Goal: Transaction & Acquisition: Purchase product/service

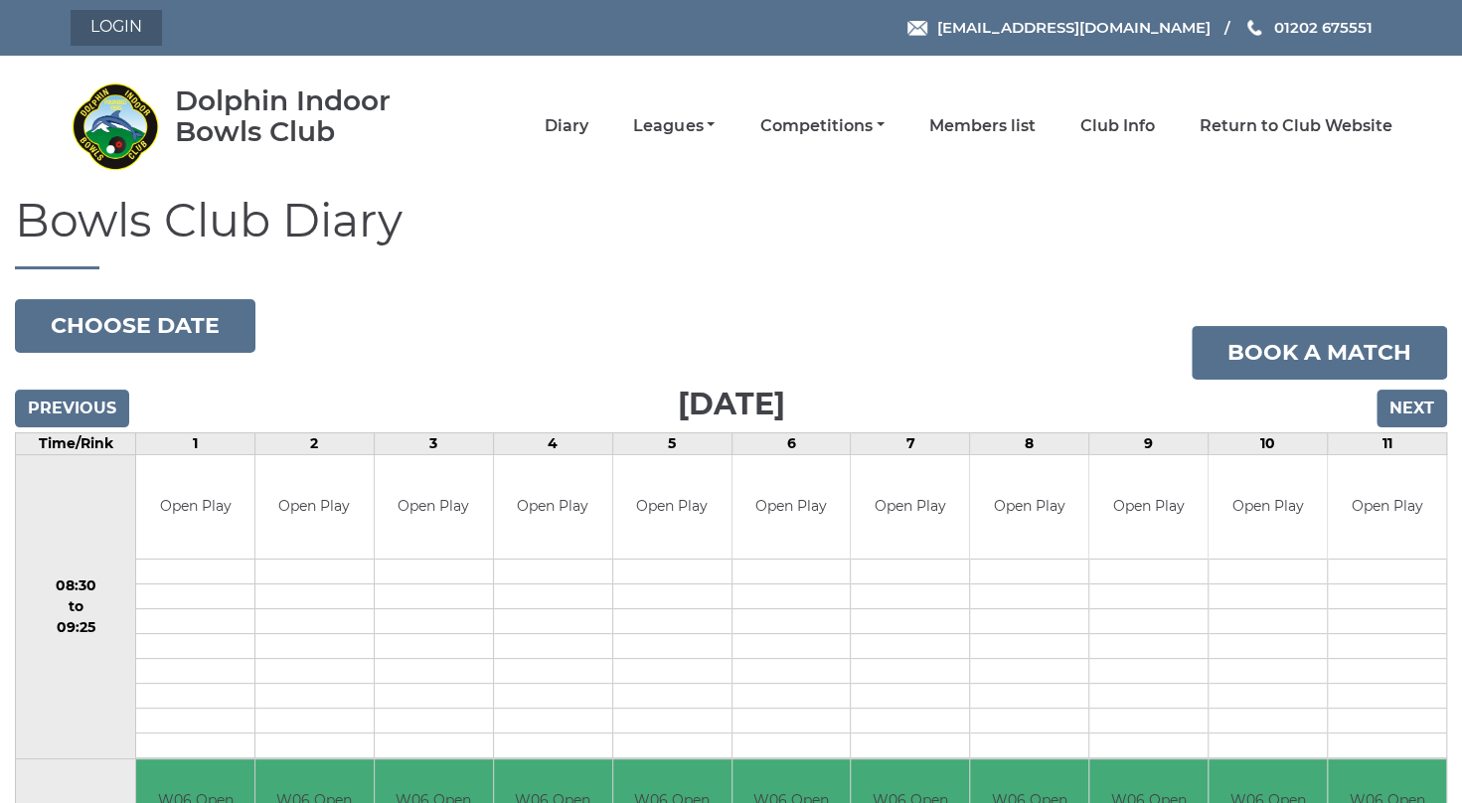
click at [115, 22] on link "Login" at bounding box center [116, 28] width 91 height 36
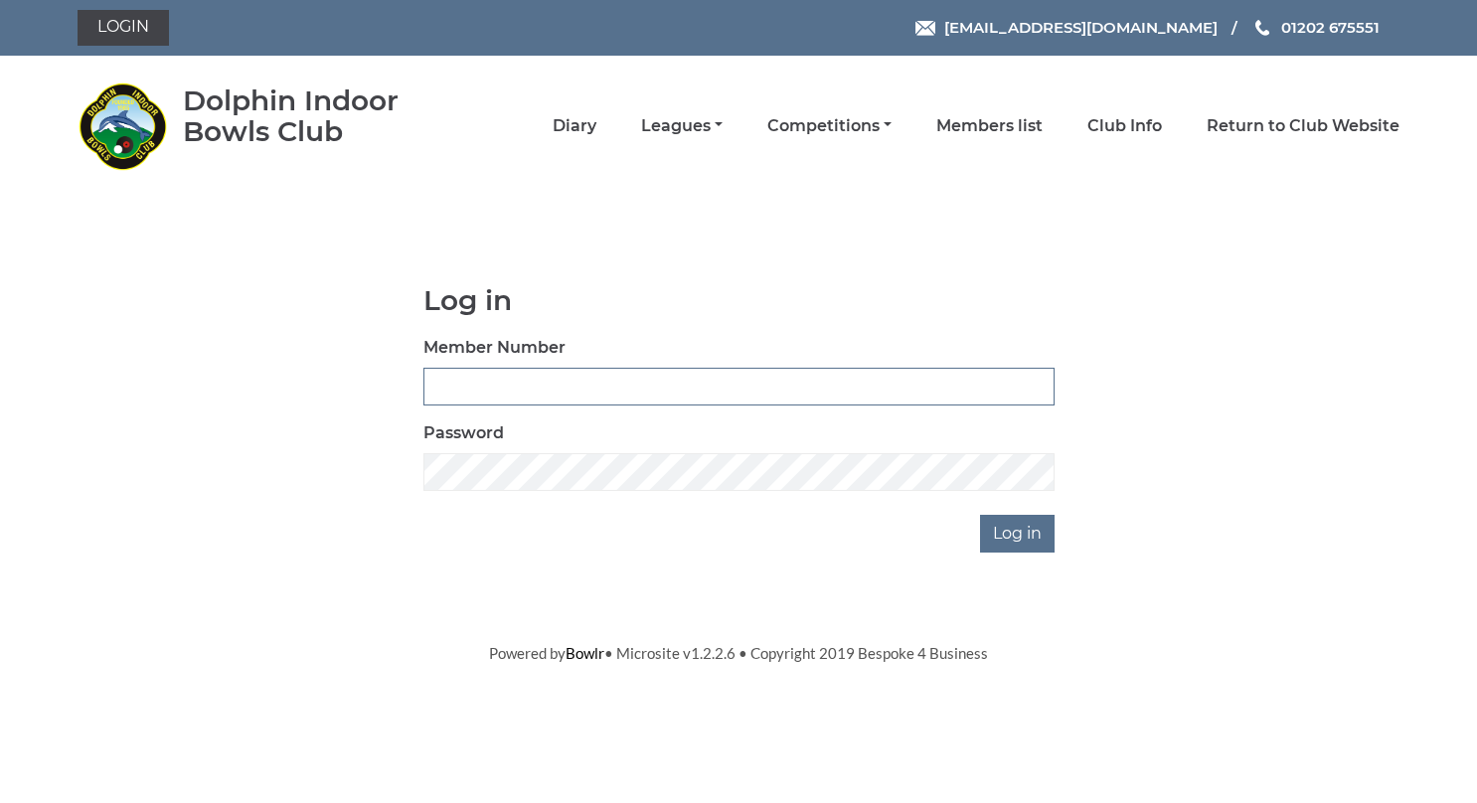
type input "3946"
click at [1015, 526] on input "Log in" at bounding box center [1017, 534] width 75 height 38
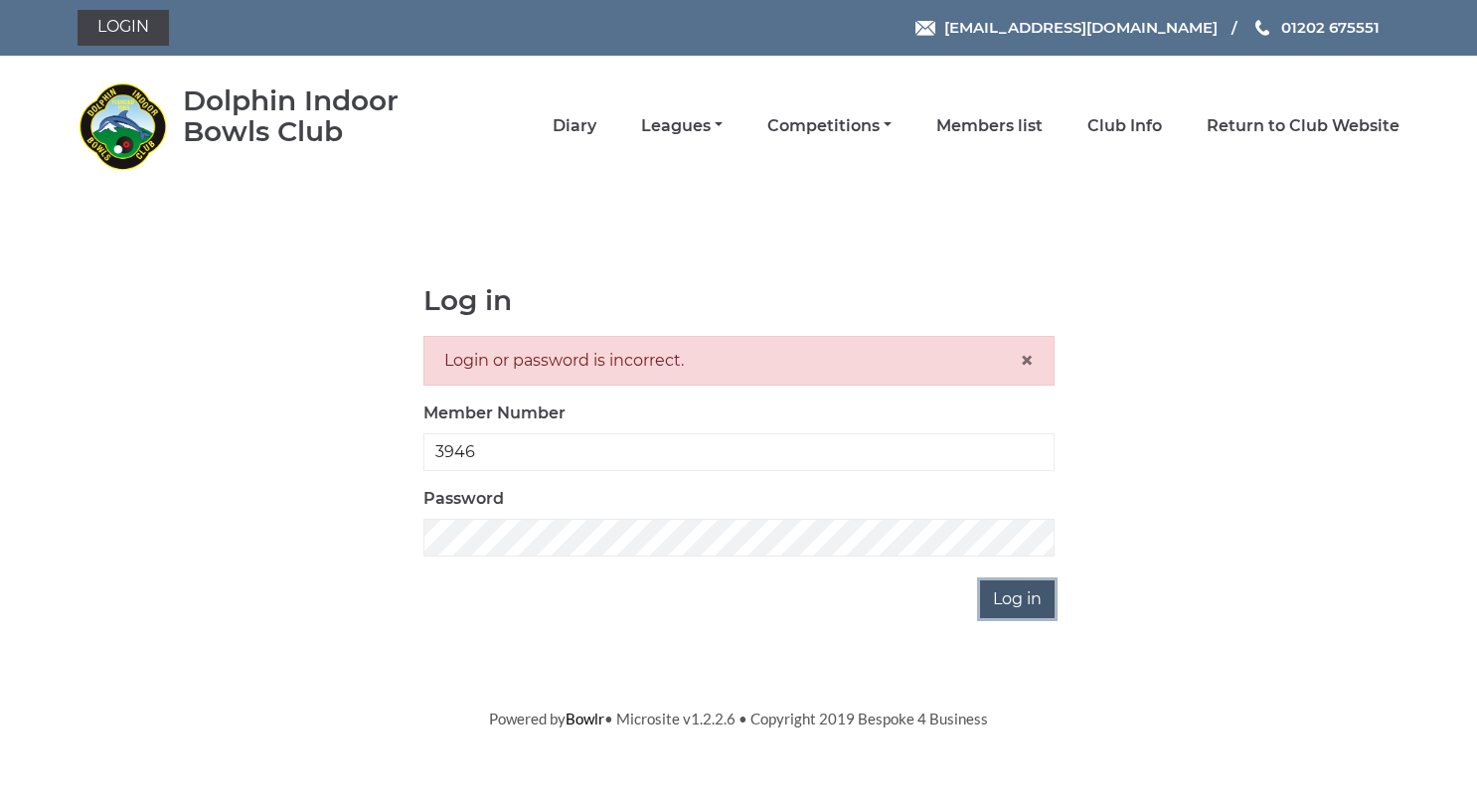
click at [1007, 598] on input "Log in" at bounding box center [1017, 599] width 75 height 38
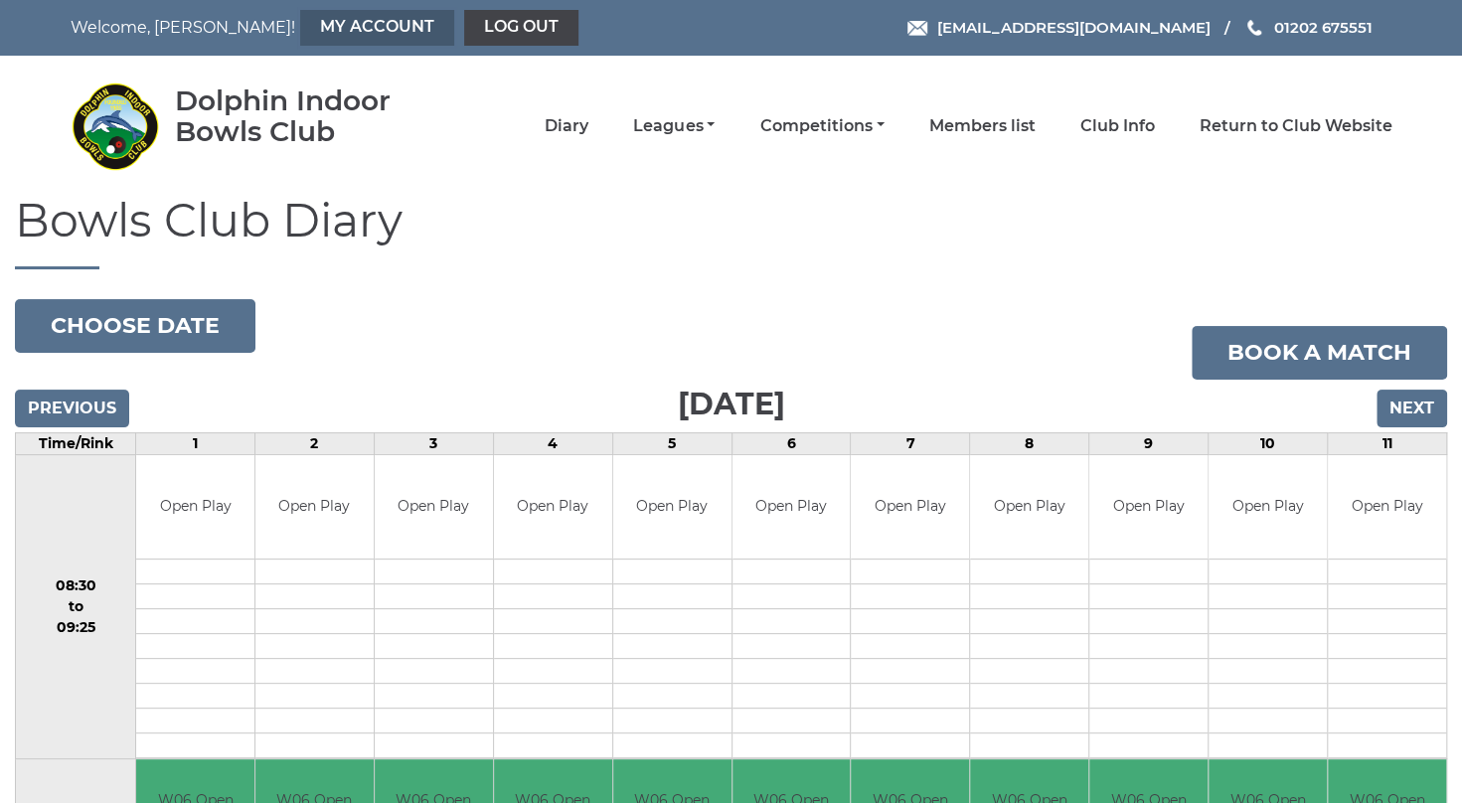
click at [300, 26] on link "My Account" at bounding box center [377, 28] width 154 height 36
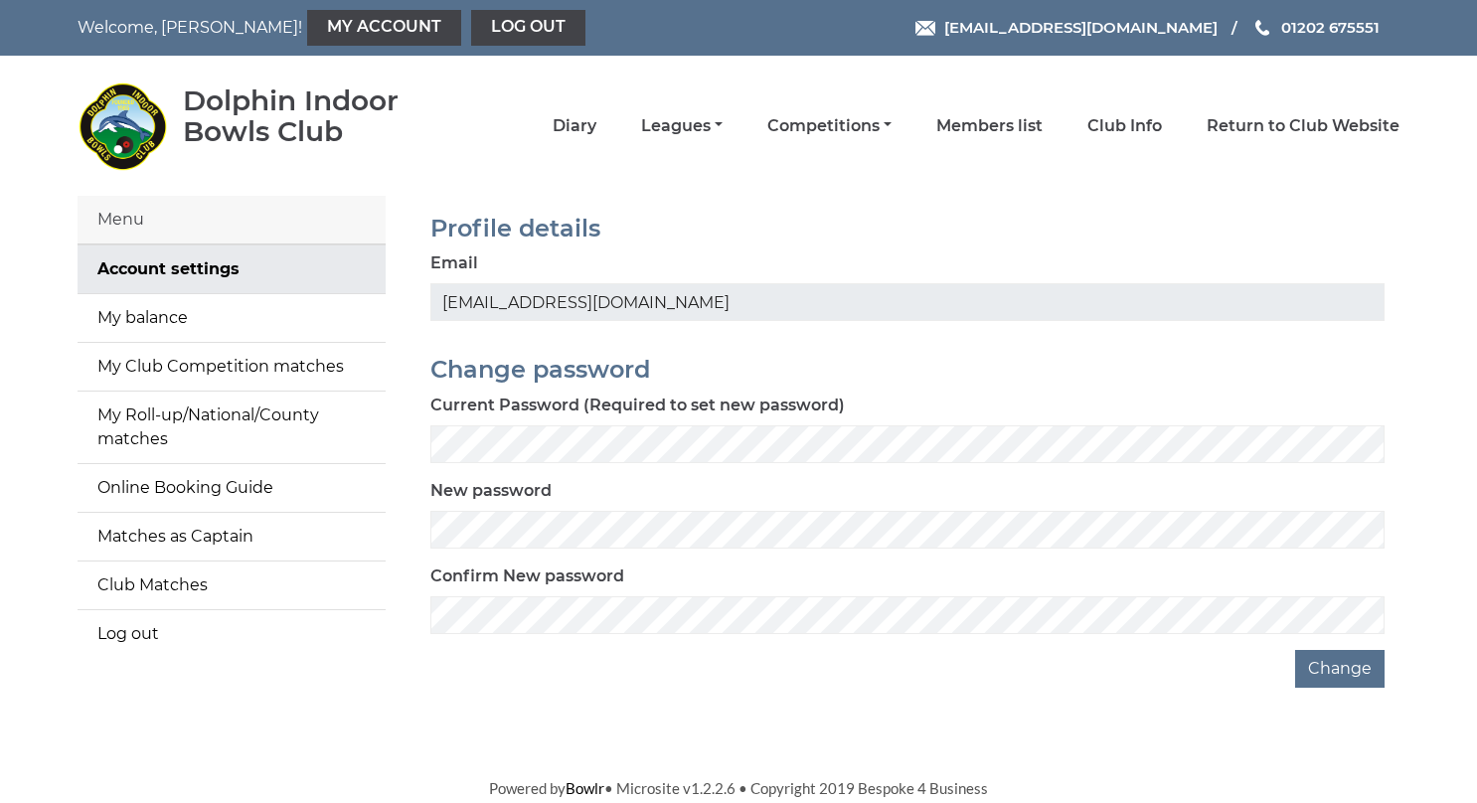
click at [455, 676] on div "Change" at bounding box center [907, 669] width 954 height 38
click at [383, 679] on div "Menu Account settings My balance My Club Competition matches My Roll-up/Nationa…" at bounding box center [738, 442] width 1351 height 492
click at [1349, 666] on button "Change" at bounding box center [1339, 669] width 89 height 38
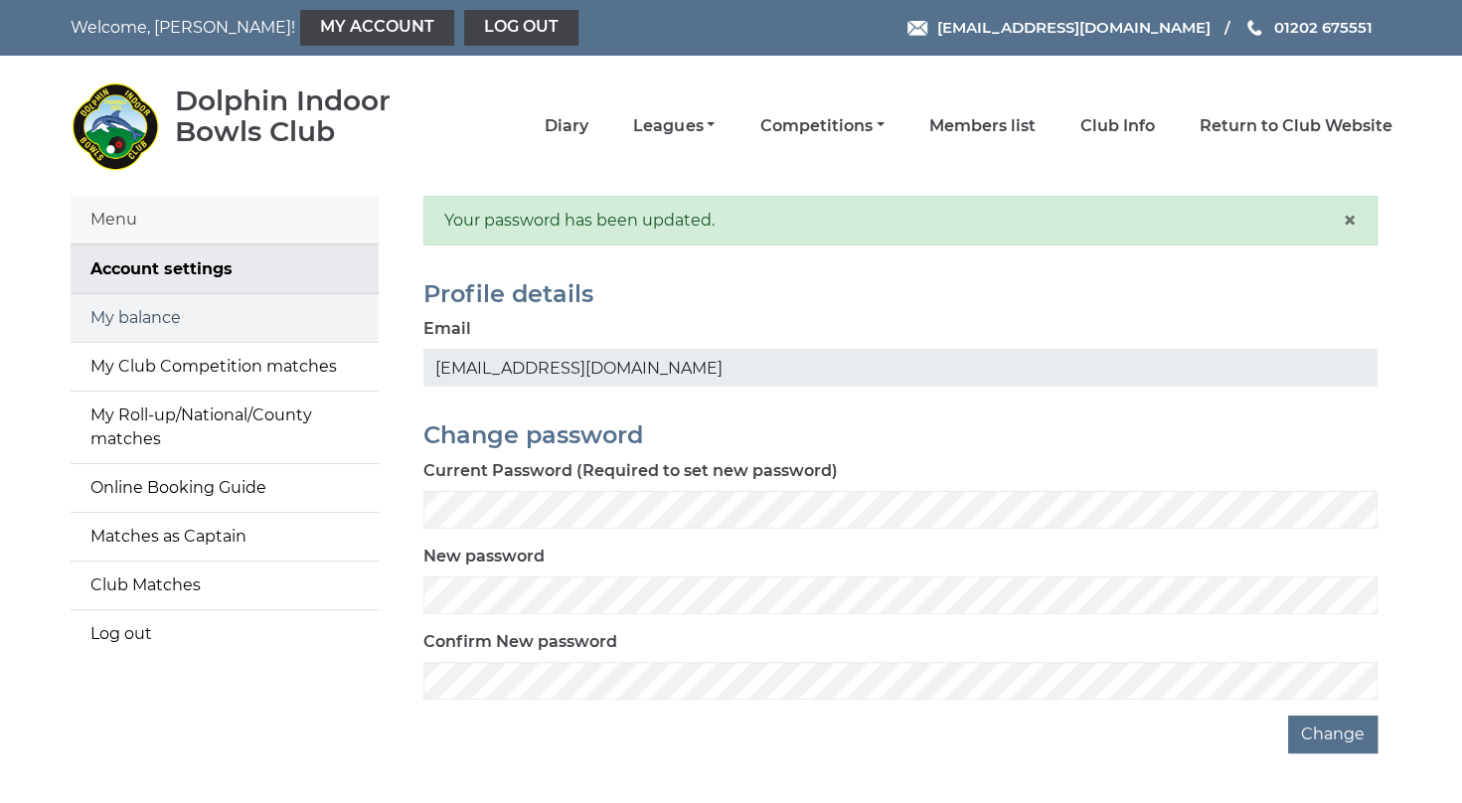
click at [139, 312] on link "My balance" at bounding box center [225, 318] width 308 height 48
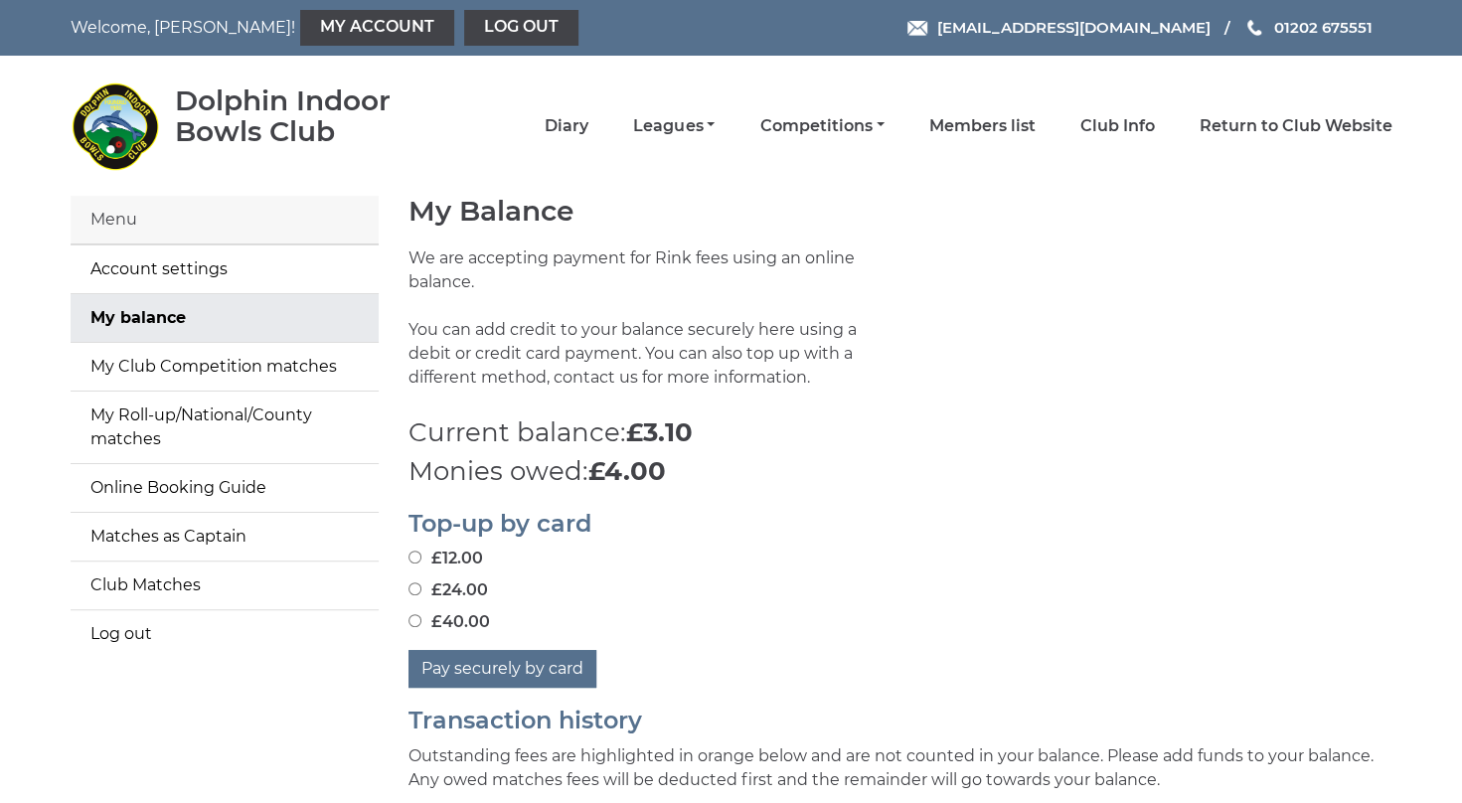
click at [413, 620] on input "£40.00" at bounding box center [414, 620] width 13 height 13
radio input "true"
click at [483, 670] on button "Pay securely by card" at bounding box center [502, 669] width 188 height 38
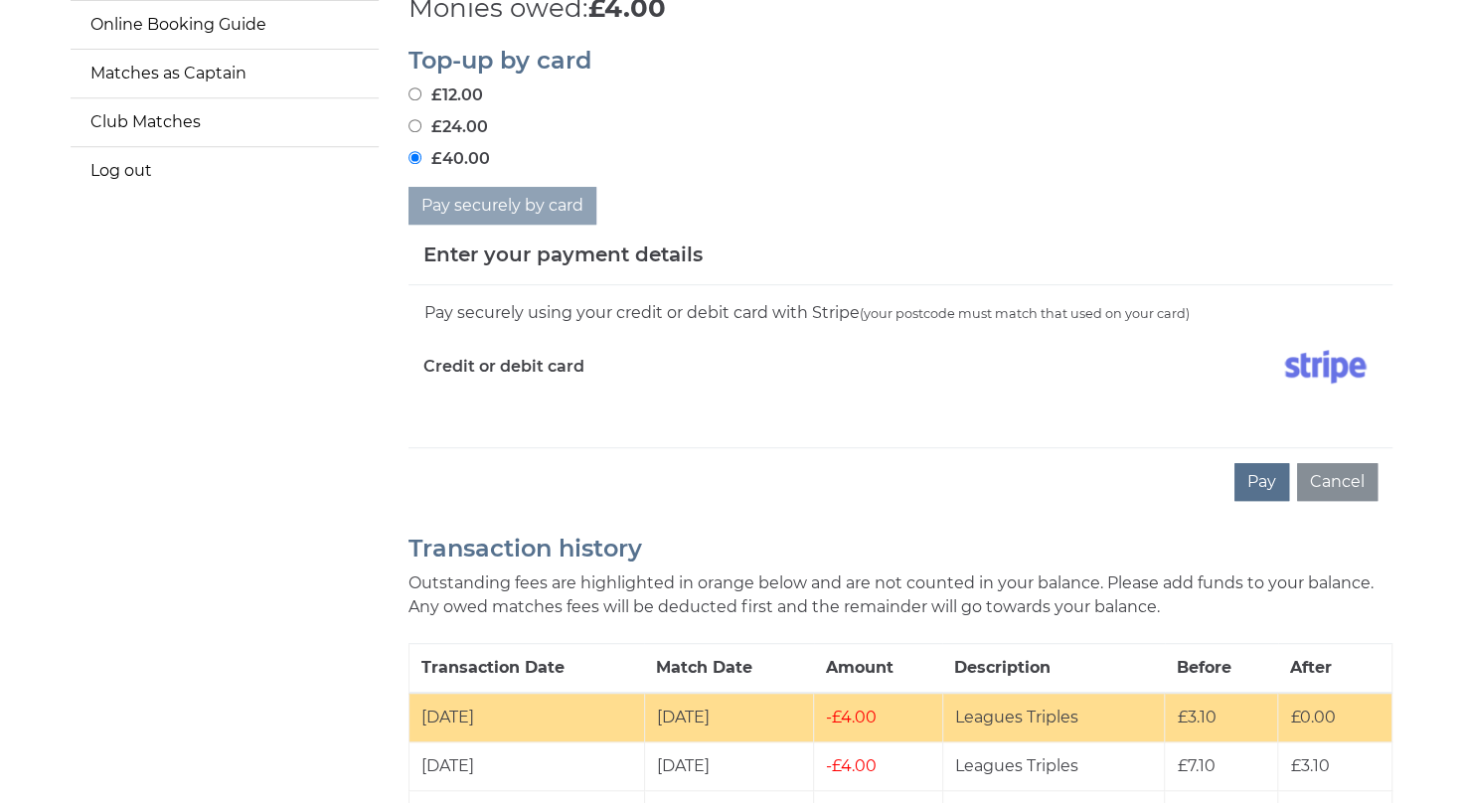
scroll to position [464, 0]
click at [1258, 477] on button "Pay" at bounding box center [1261, 481] width 55 height 38
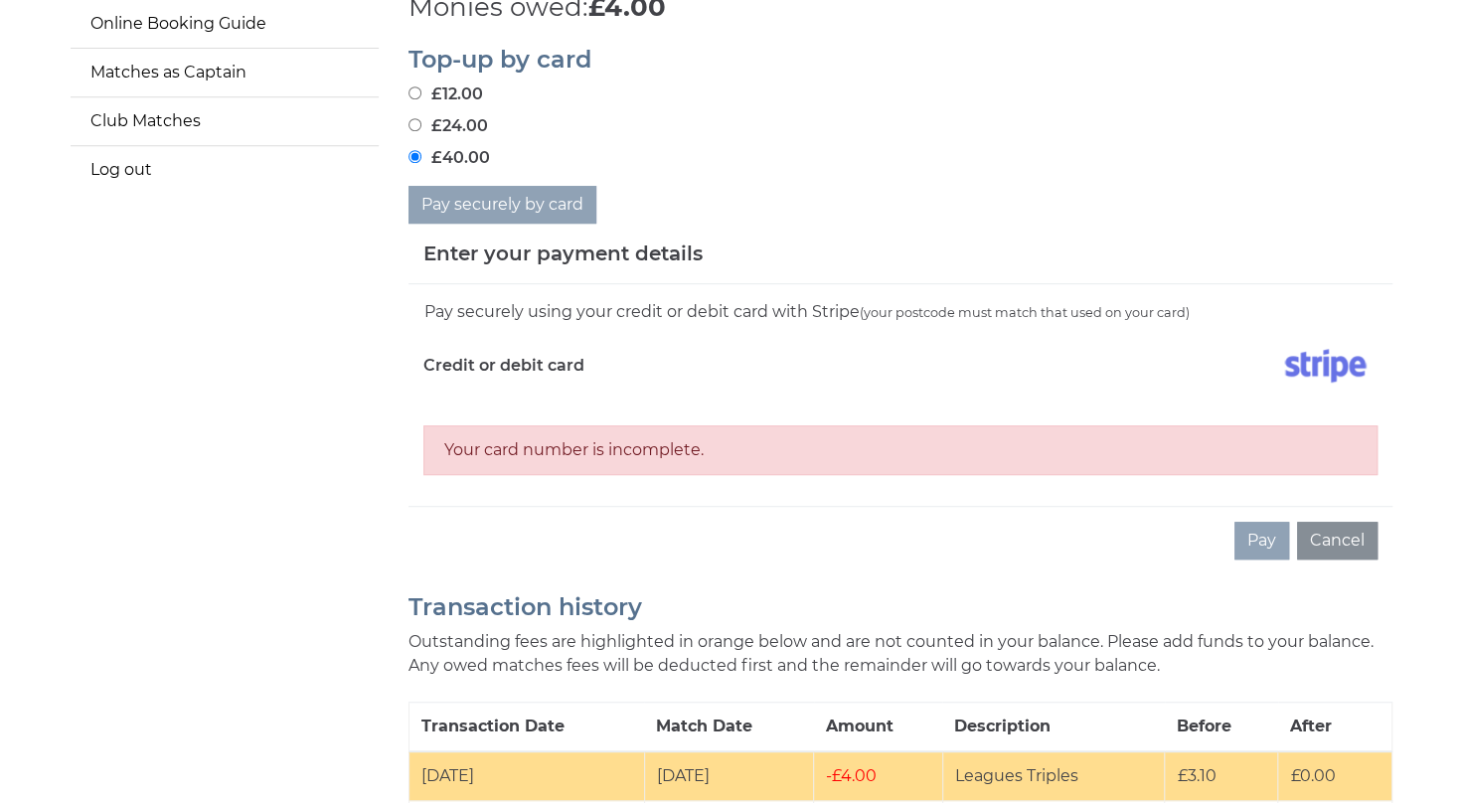
click at [781, 447] on div "Your card number is incomplete." at bounding box center [900, 450] width 954 height 50
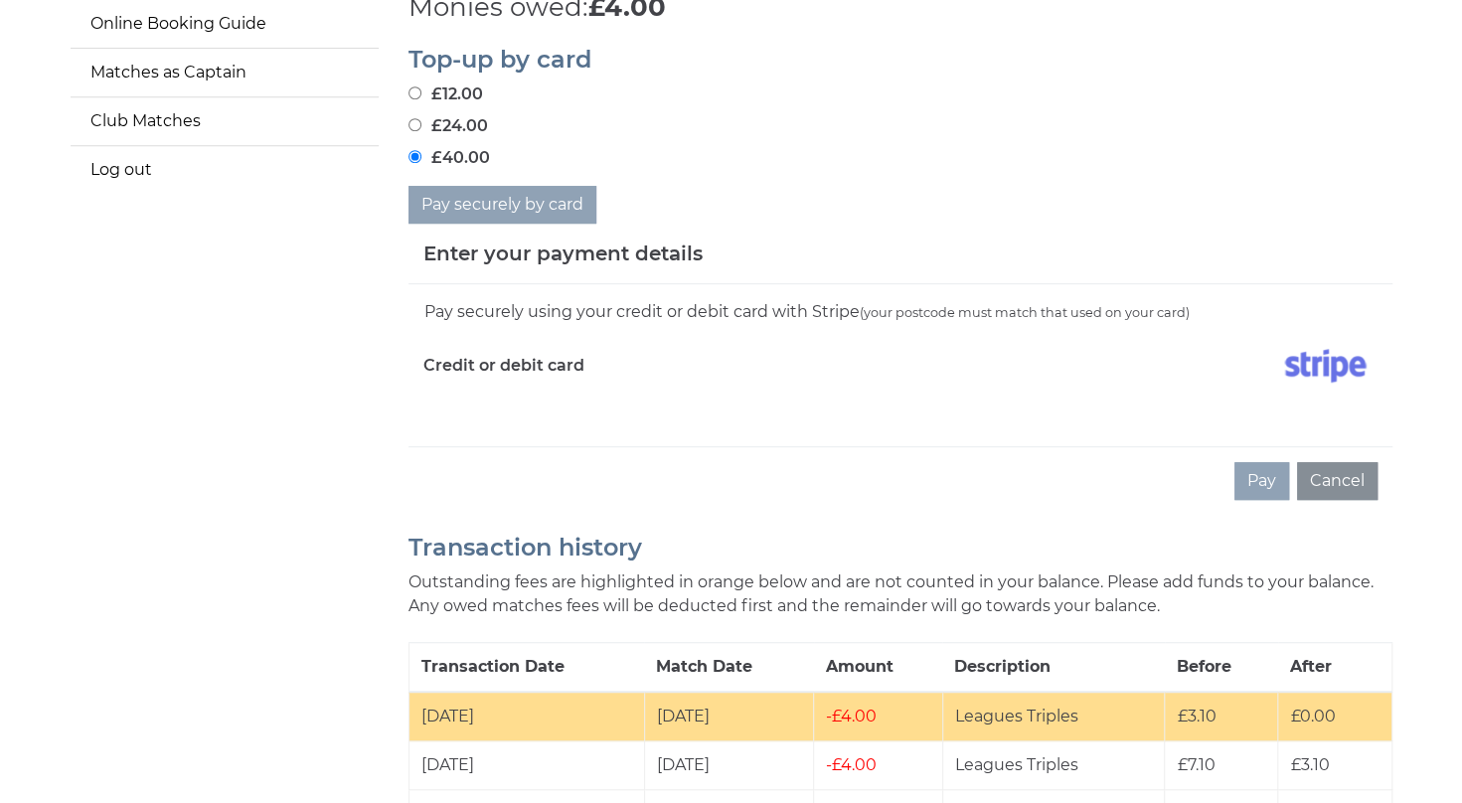
click at [933, 476] on div "Pay Cancel" at bounding box center [900, 480] width 984 height 69
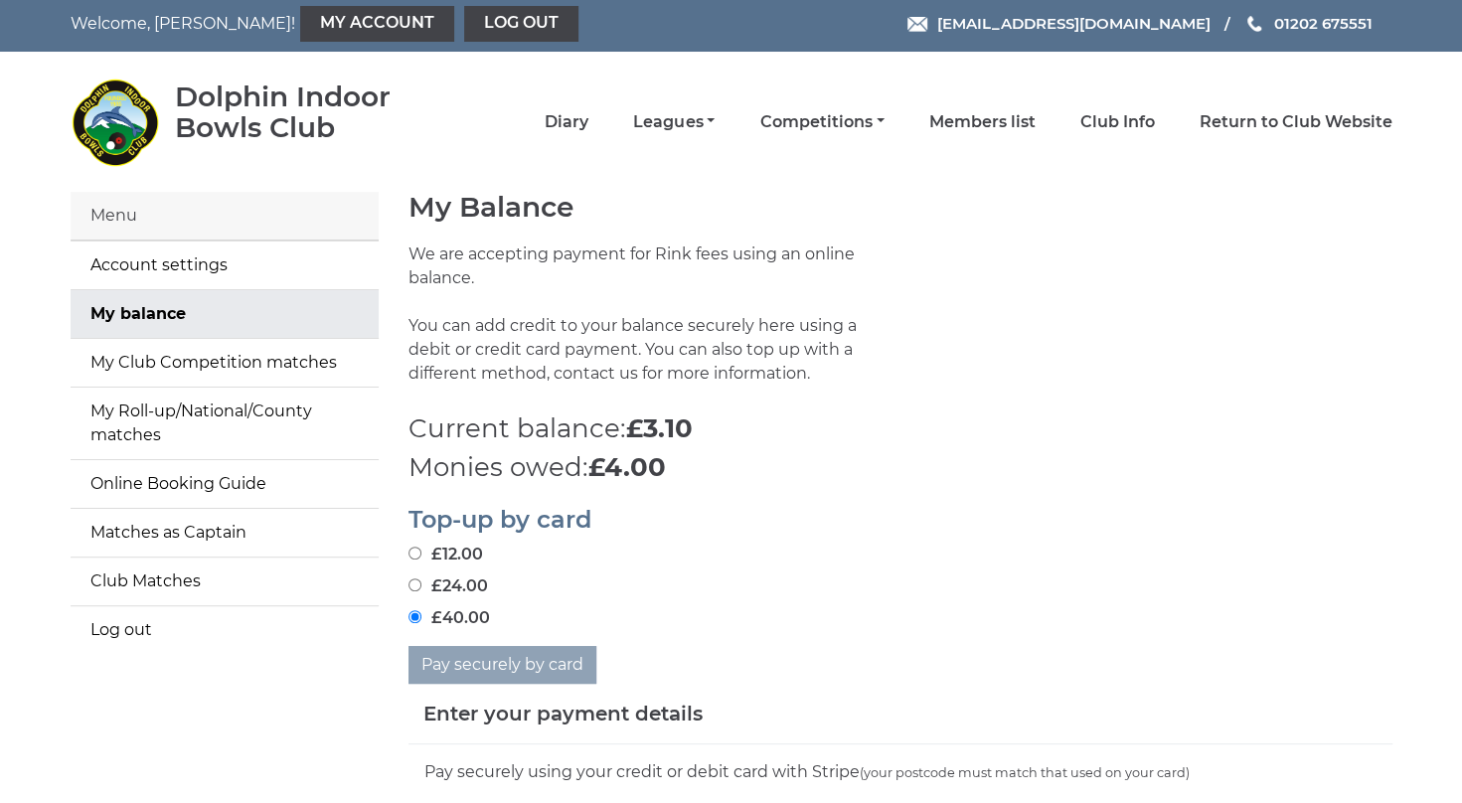
scroll to position [0, 0]
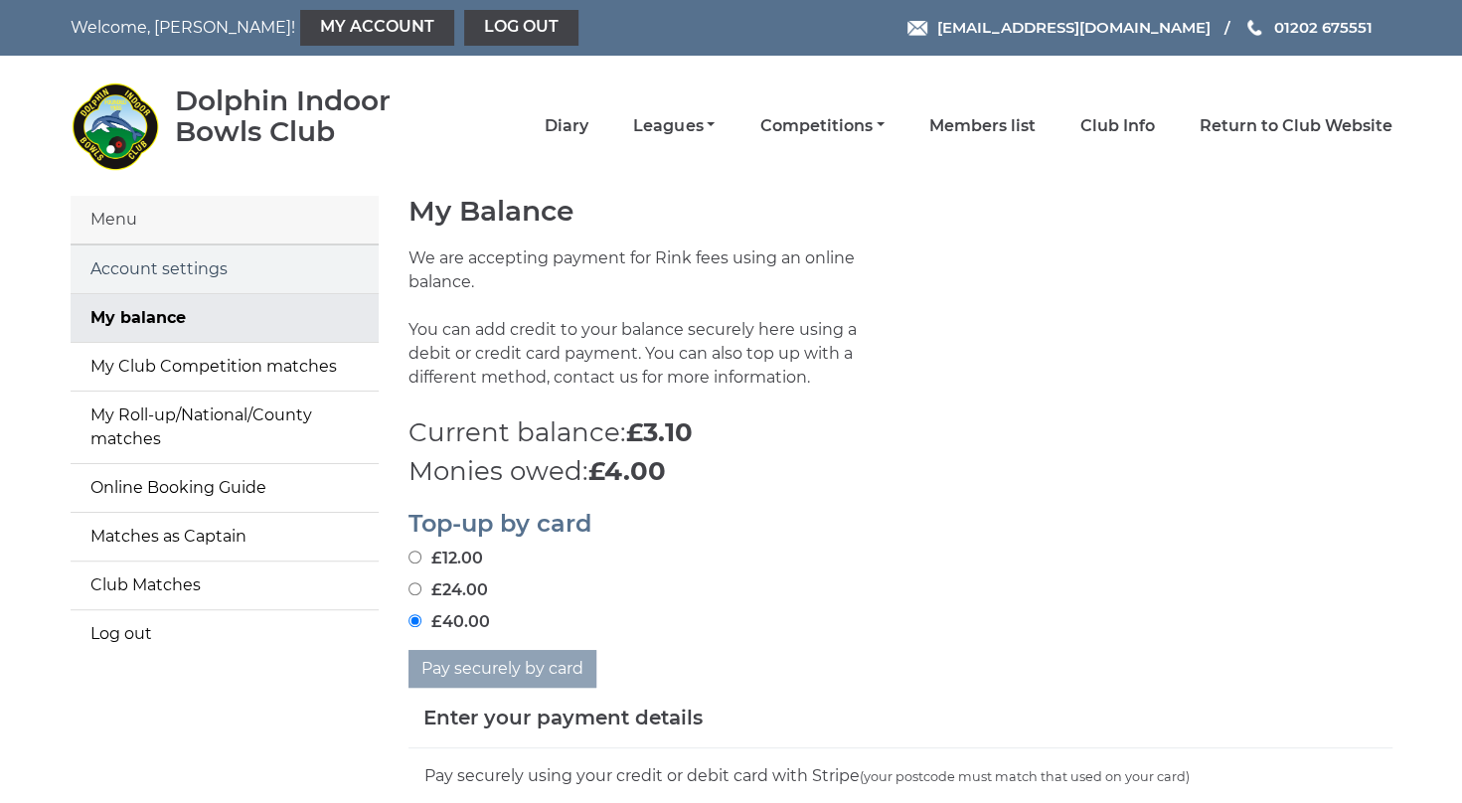
click at [181, 266] on link "Account settings" at bounding box center [225, 269] width 308 height 48
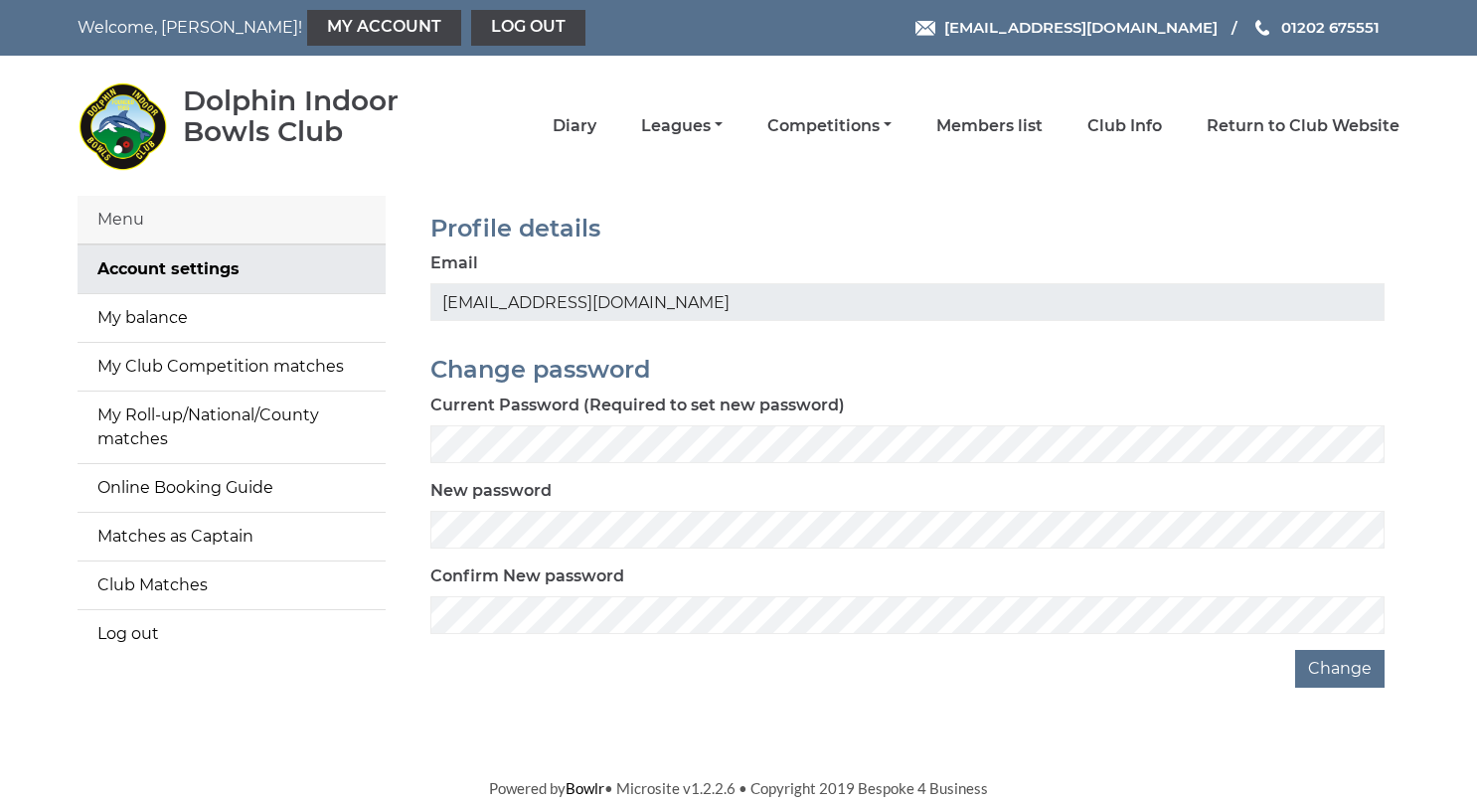
click at [997, 594] on div "Confirm New password" at bounding box center [907, 599] width 954 height 70
click at [307, 23] on link "My Account" at bounding box center [384, 28] width 154 height 36
click at [307, 22] on link "My Account" at bounding box center [384, 28] width 154 height 36
click at [174, 319] on link "My balance" at bounding box center [232, 318] width 308 height 48
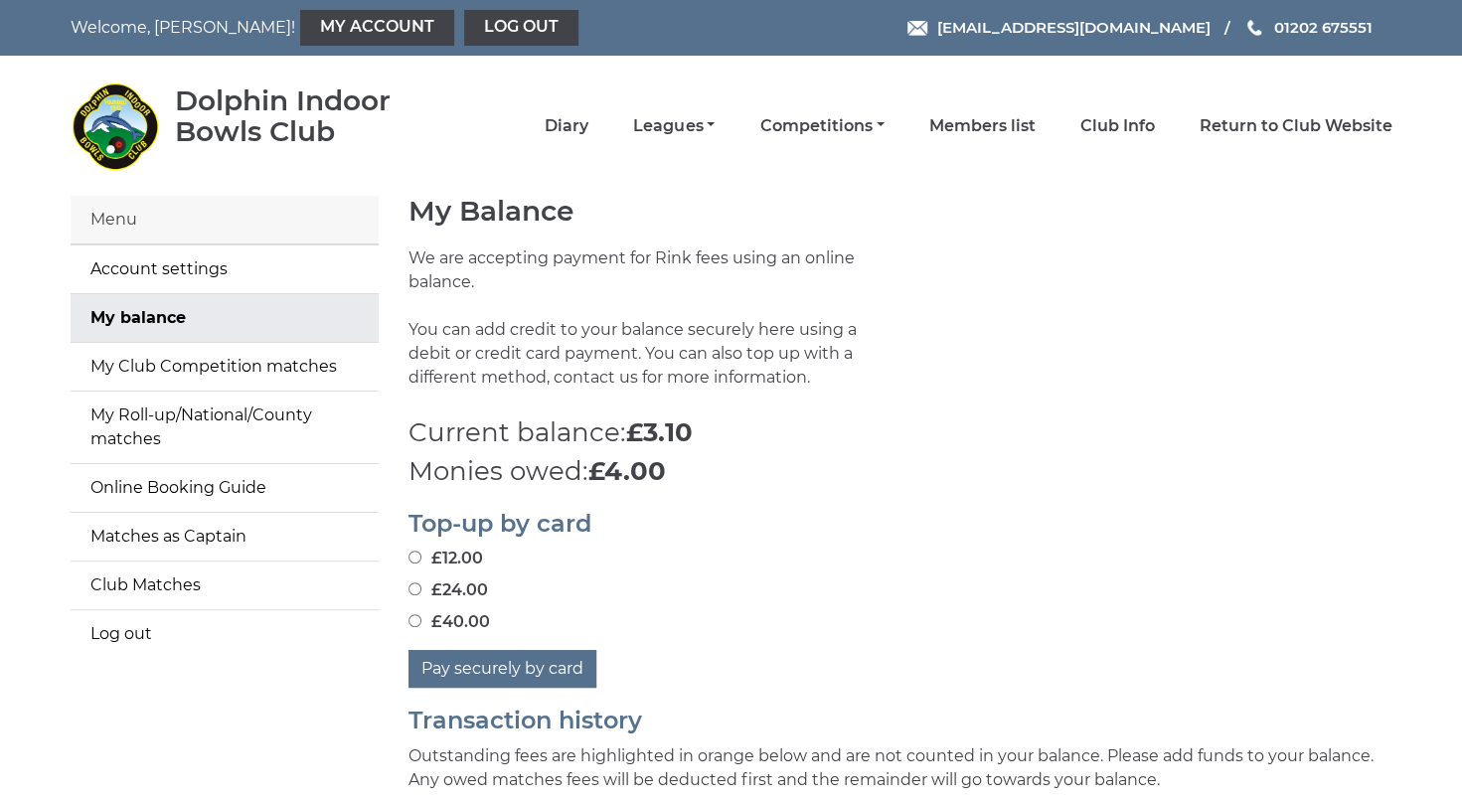
click at [410, 620] on input "£40.00" at bounding box center [414, 620] width 13 height 13
radio input "true"
click at [475, 668] on button "Pay securely by card" at bounding box center [502, 669] width 188 height 38
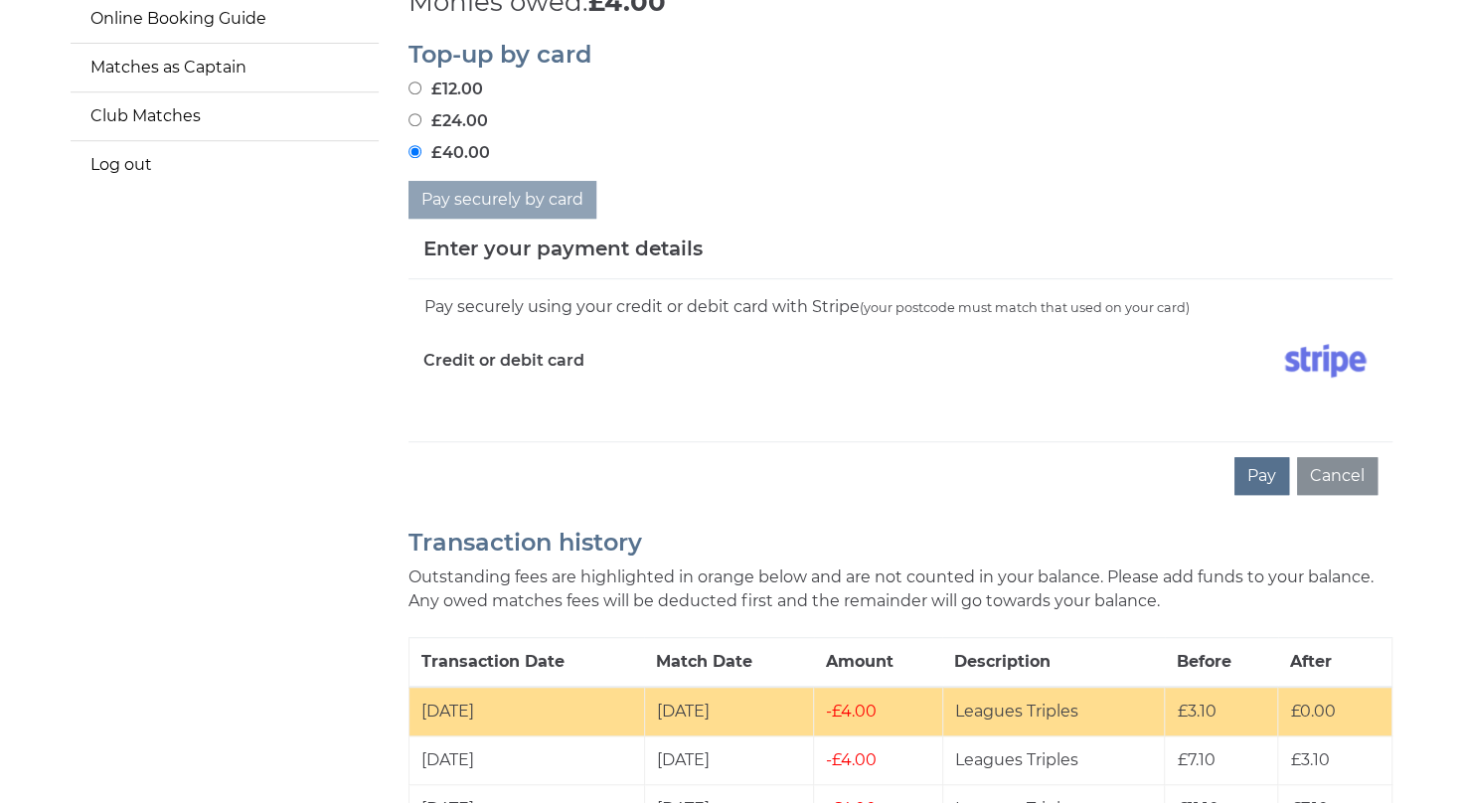
scroll to position [461, 0]
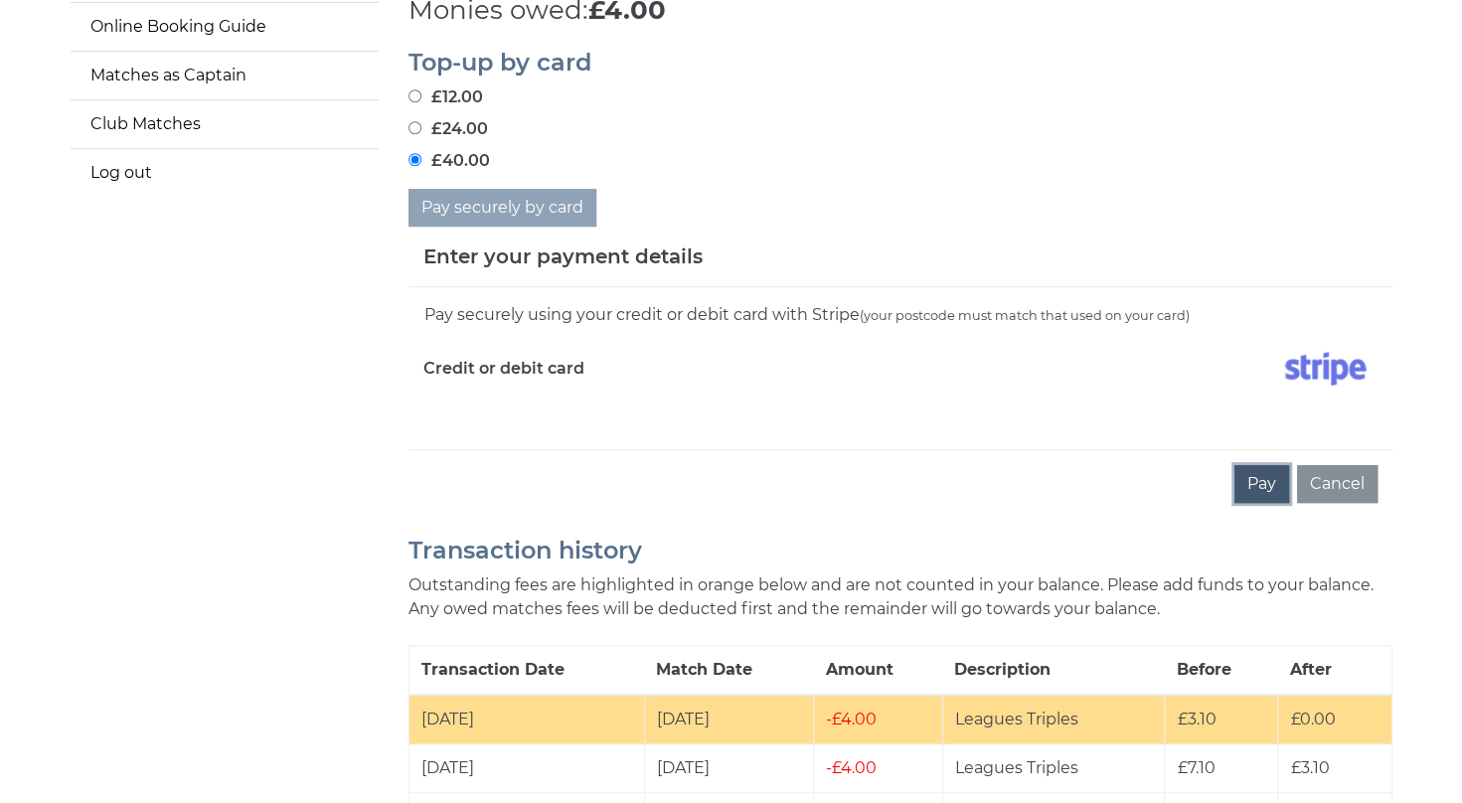
click at [1261, 481] on button "Pay" at bounding box center [1261, 484] width 55 height 38
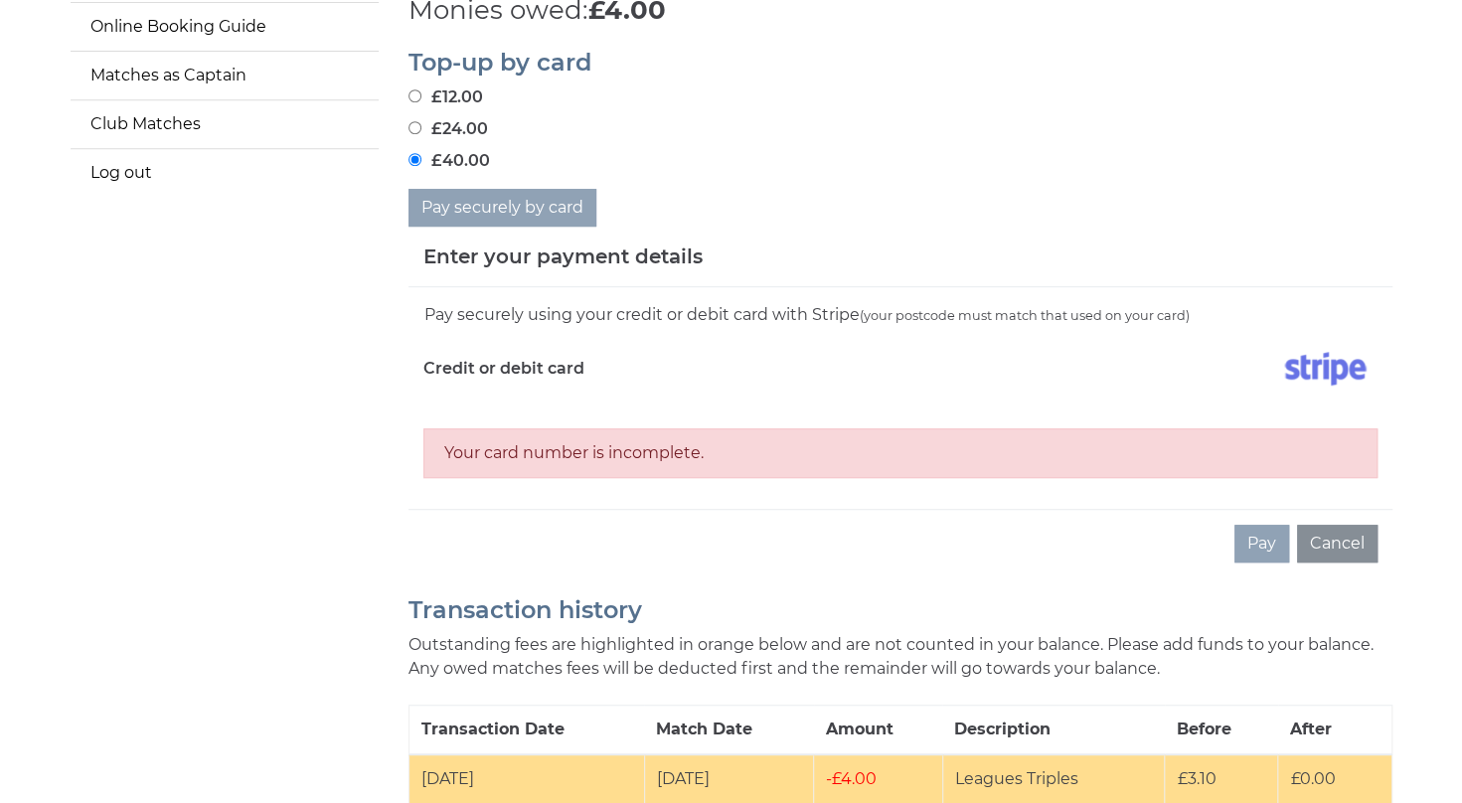
click at [1095, 540] on div "Pay Cancel" at bounding box center [900, 543] width 984 height 69
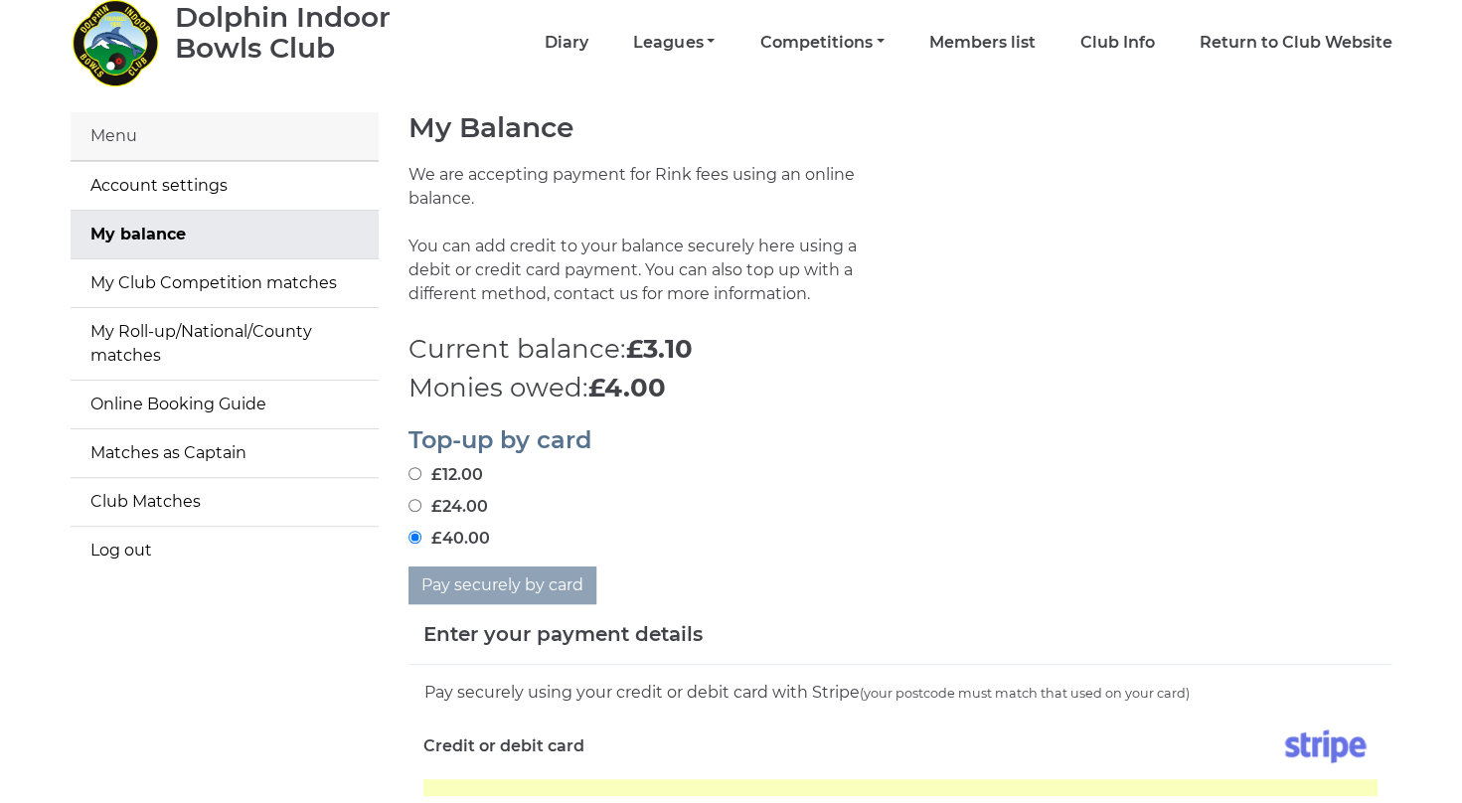
scroll to position [81, 0]
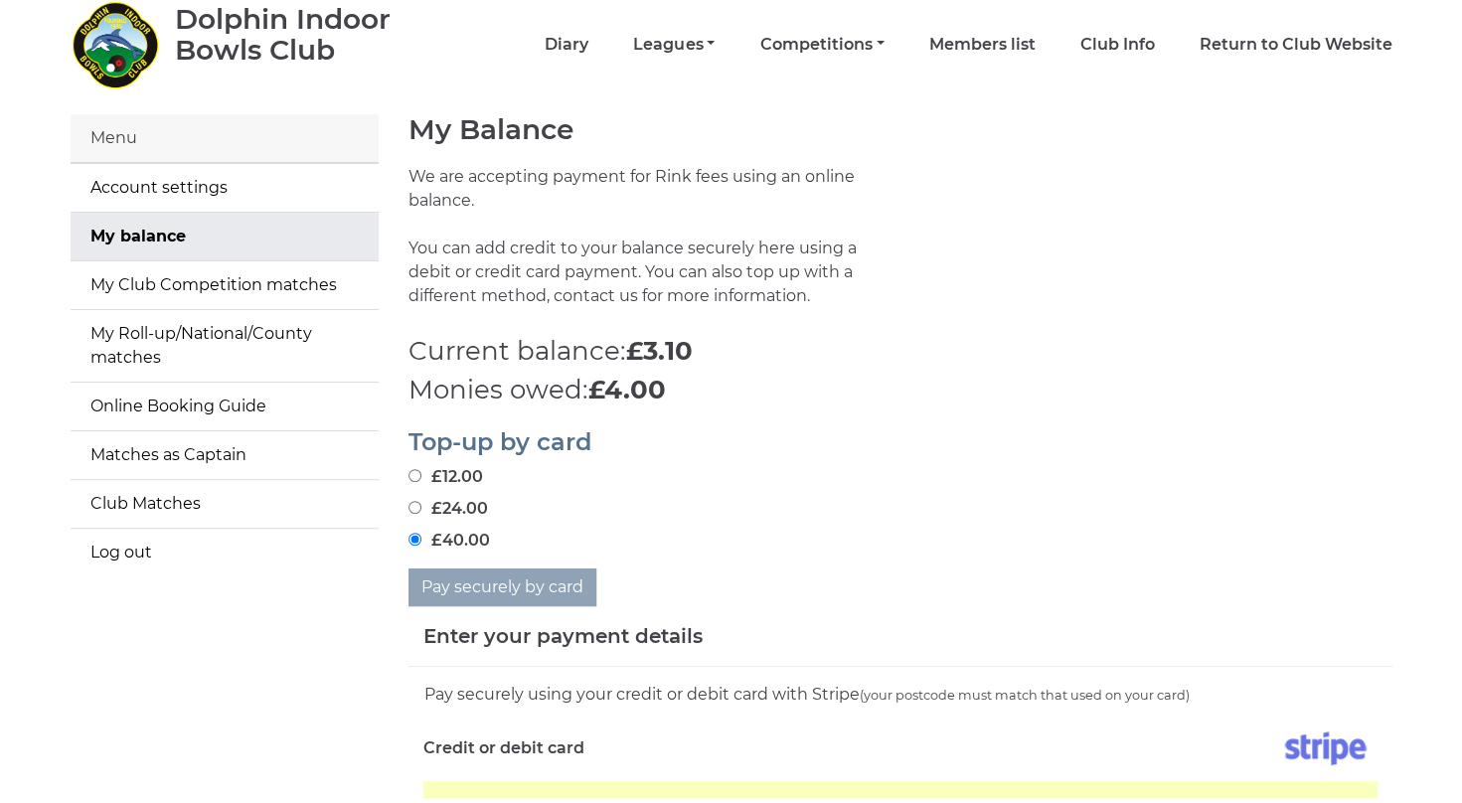
click at [173, 137] on div "Menu" at bounding box center [225, 138] width 308 height 49
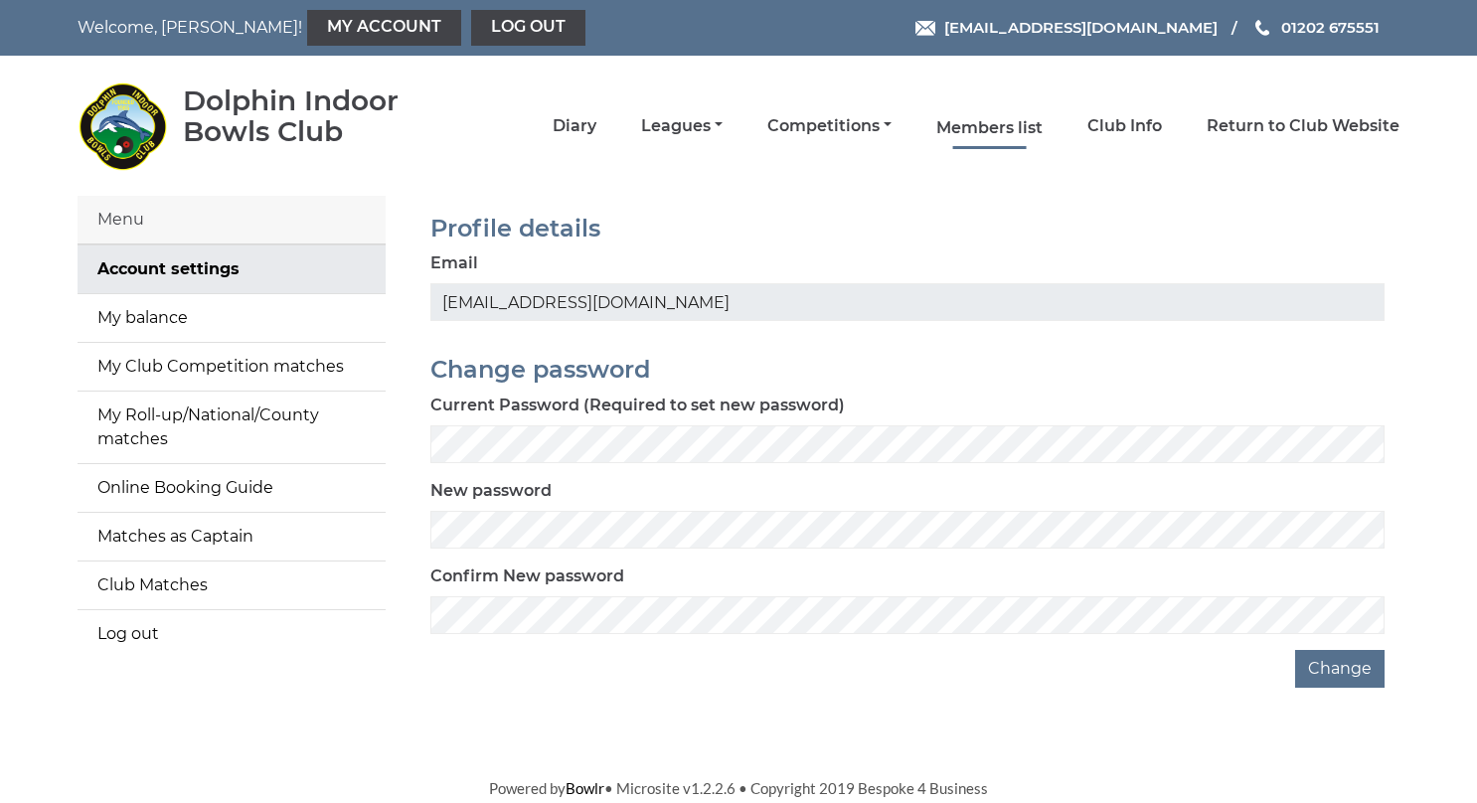
click at [989, 121] on link "Members list" at bounding box center [989, 128] width 106 height 22
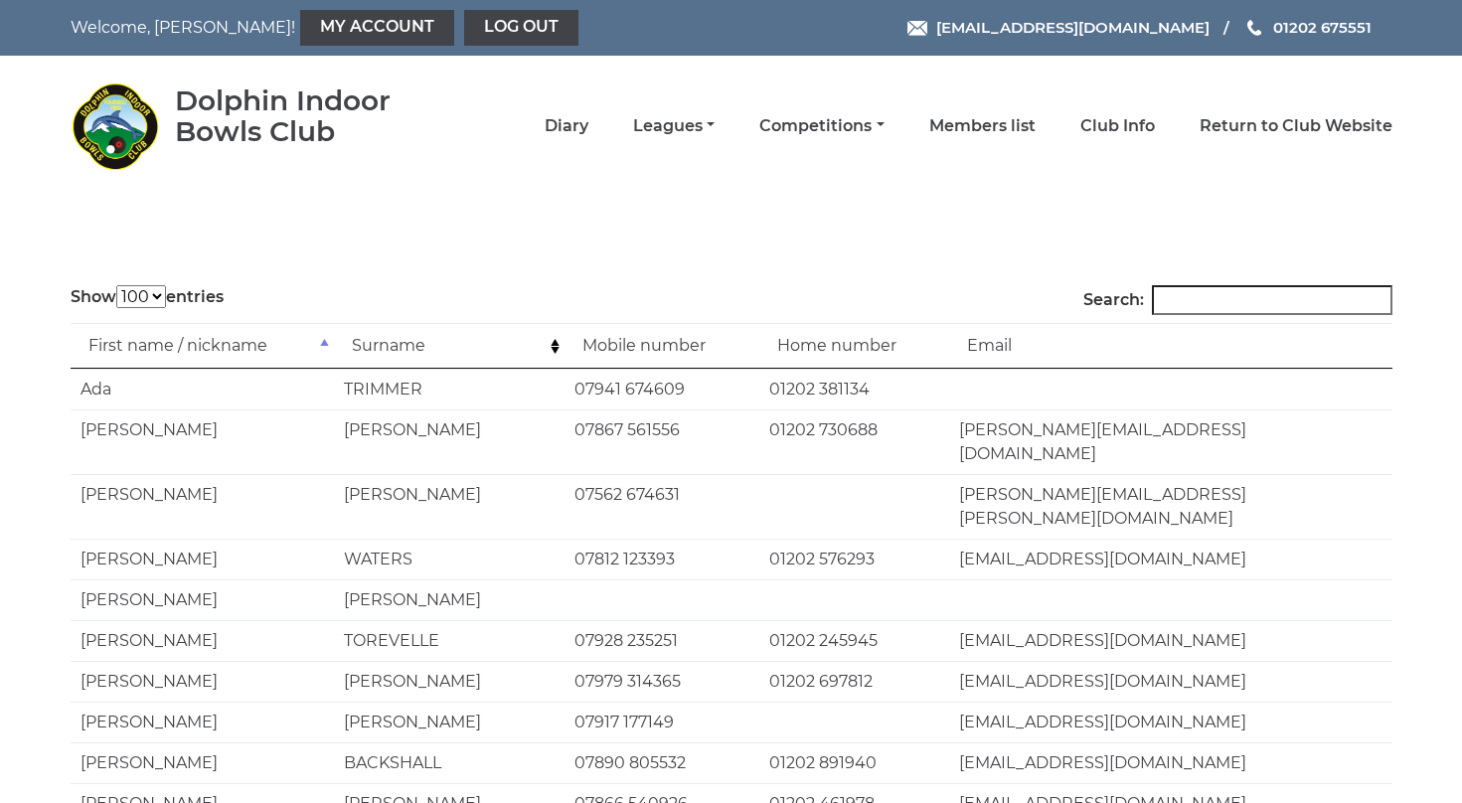
select select "100"
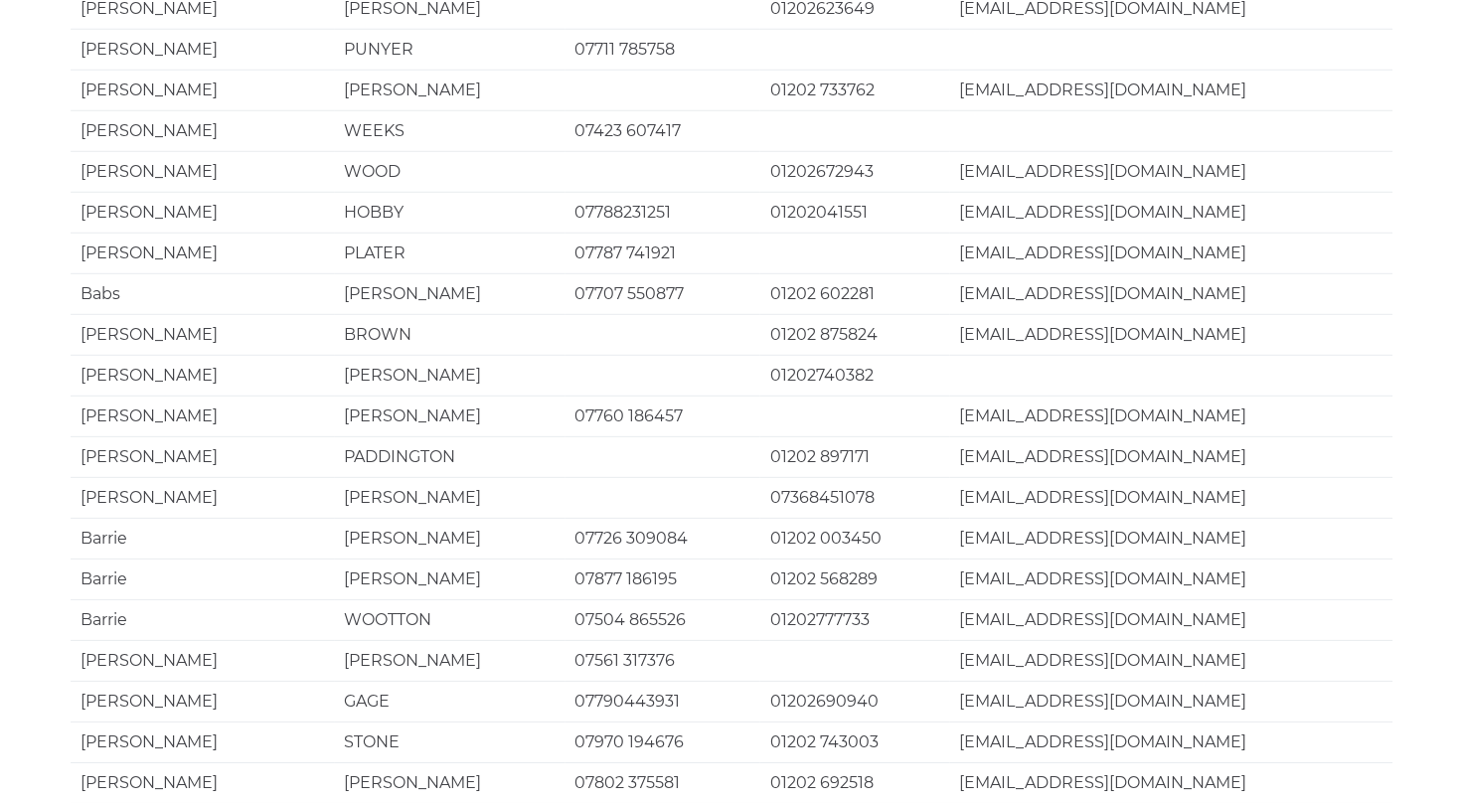
scroll to position [3763, 0]
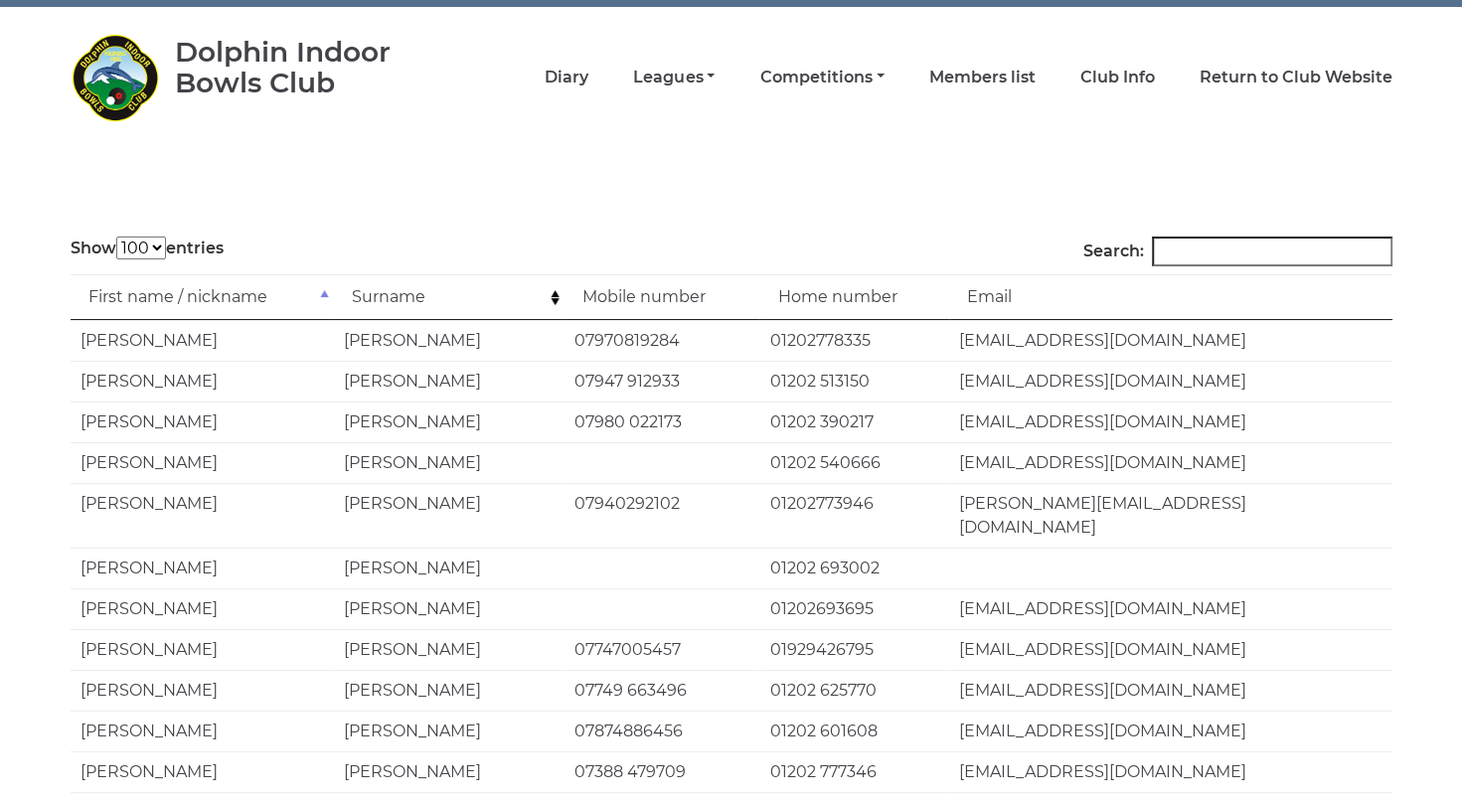
scroll to position [0, 0]
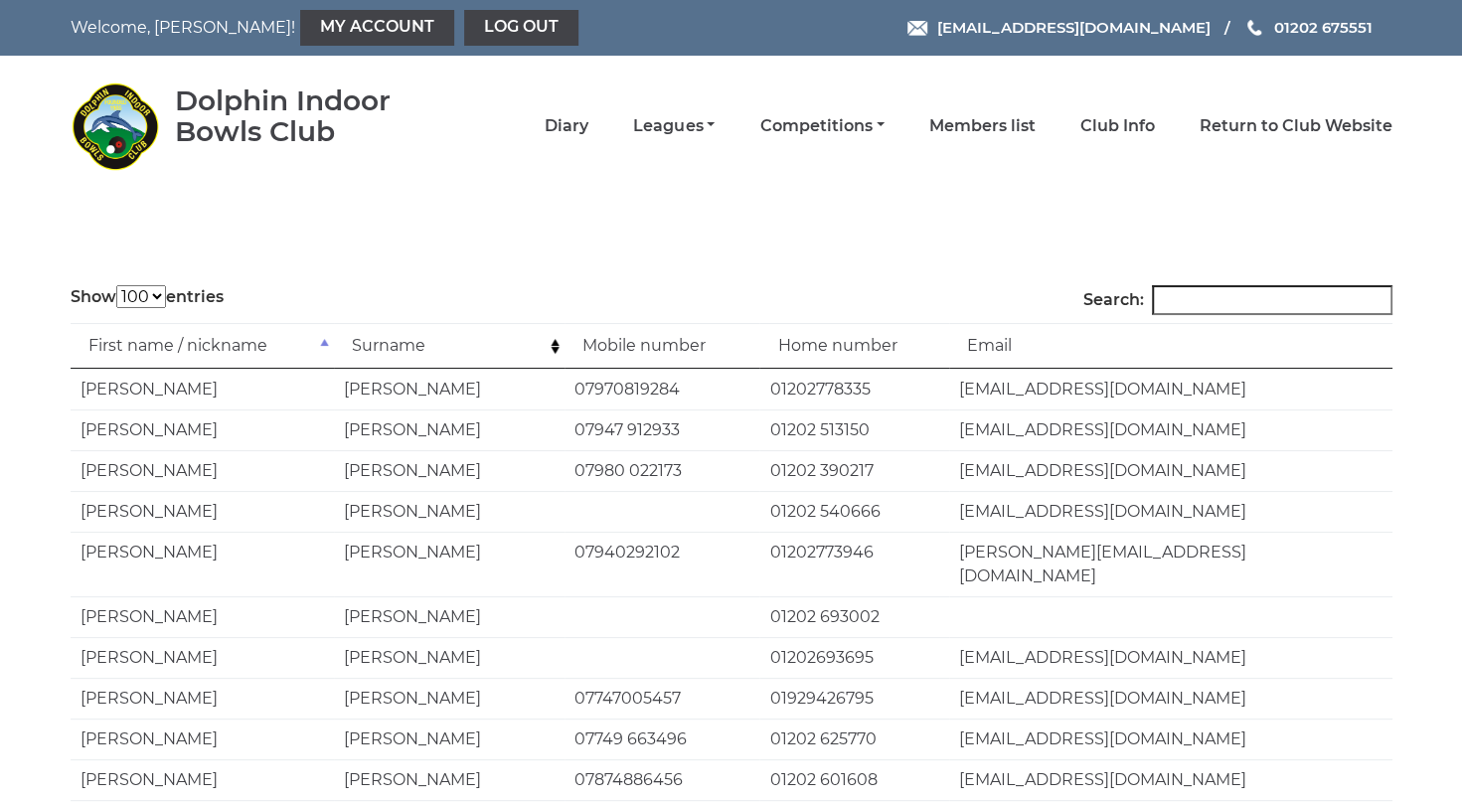
click at [1194, 307] on input "Search:" at bounding box center [1272, 300] width 240 height 30
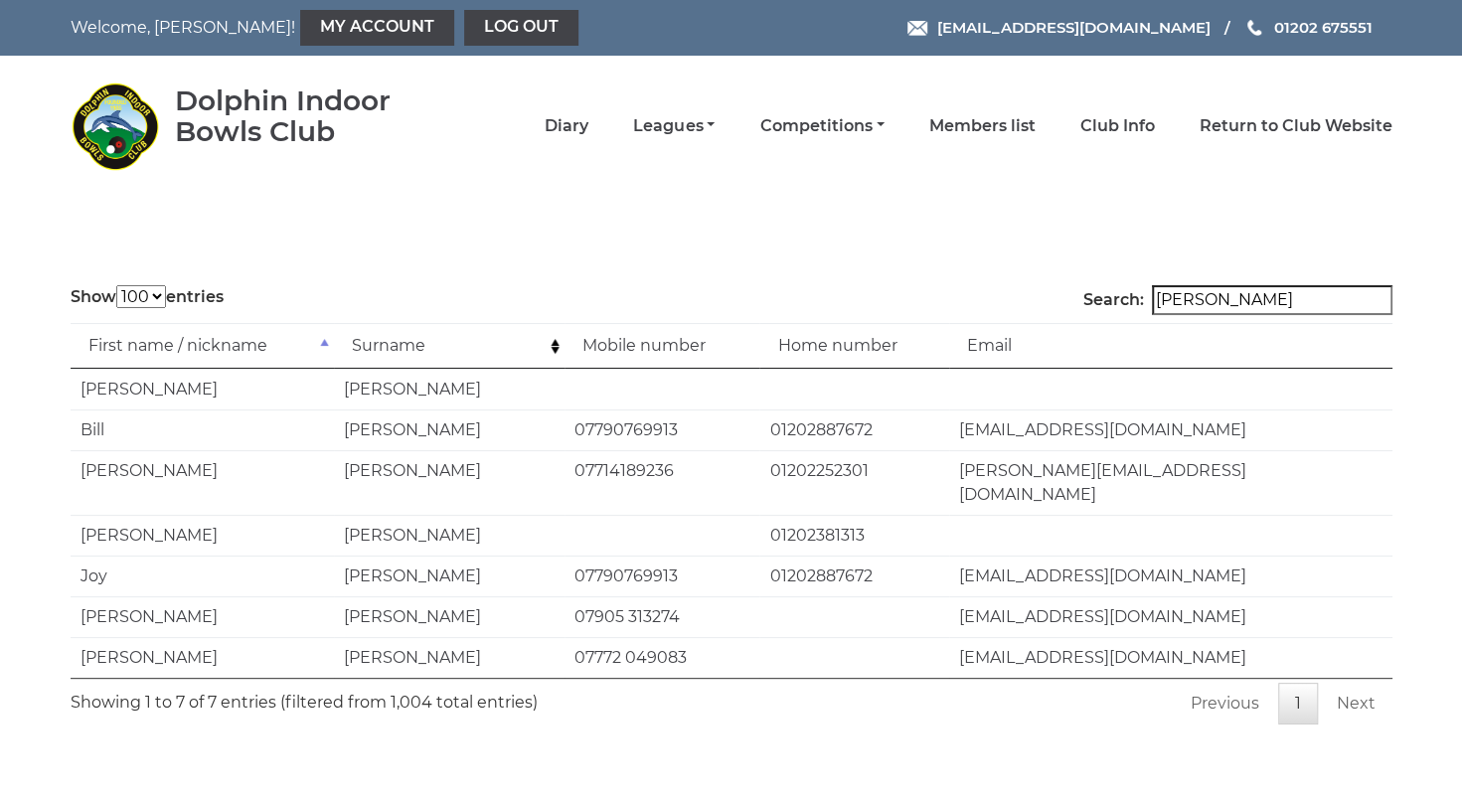
type input "BARTLETT"
click at [683, 637] on td "07772 049083" at bounding box center [661, 657] width 195 height 41
click at [300, 23] on link "My Account" at bounding box center [377, 28] width 154 height 36
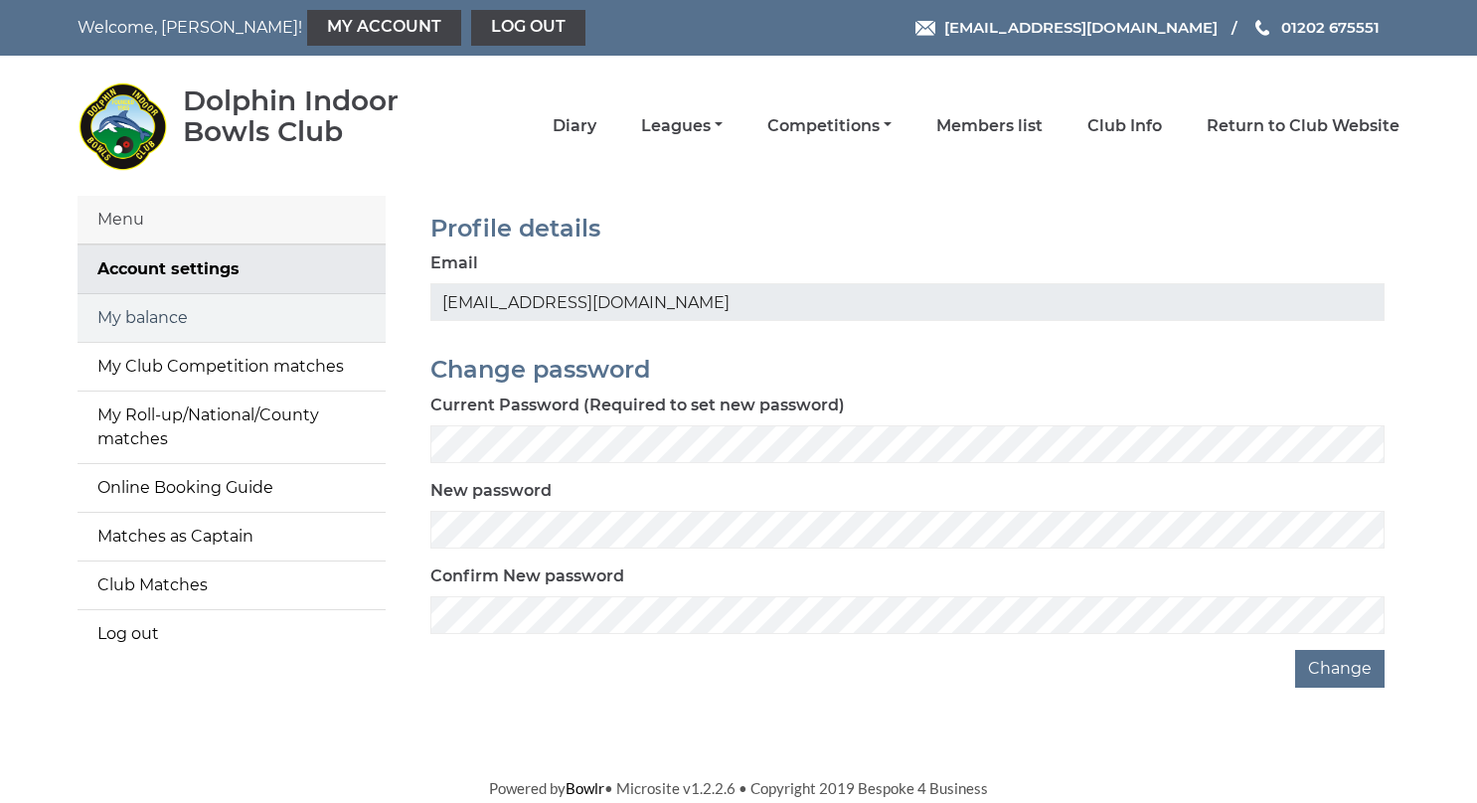
click at [141, 315] on link "My balance" at bounding box center [232, 318] width 308 height 48
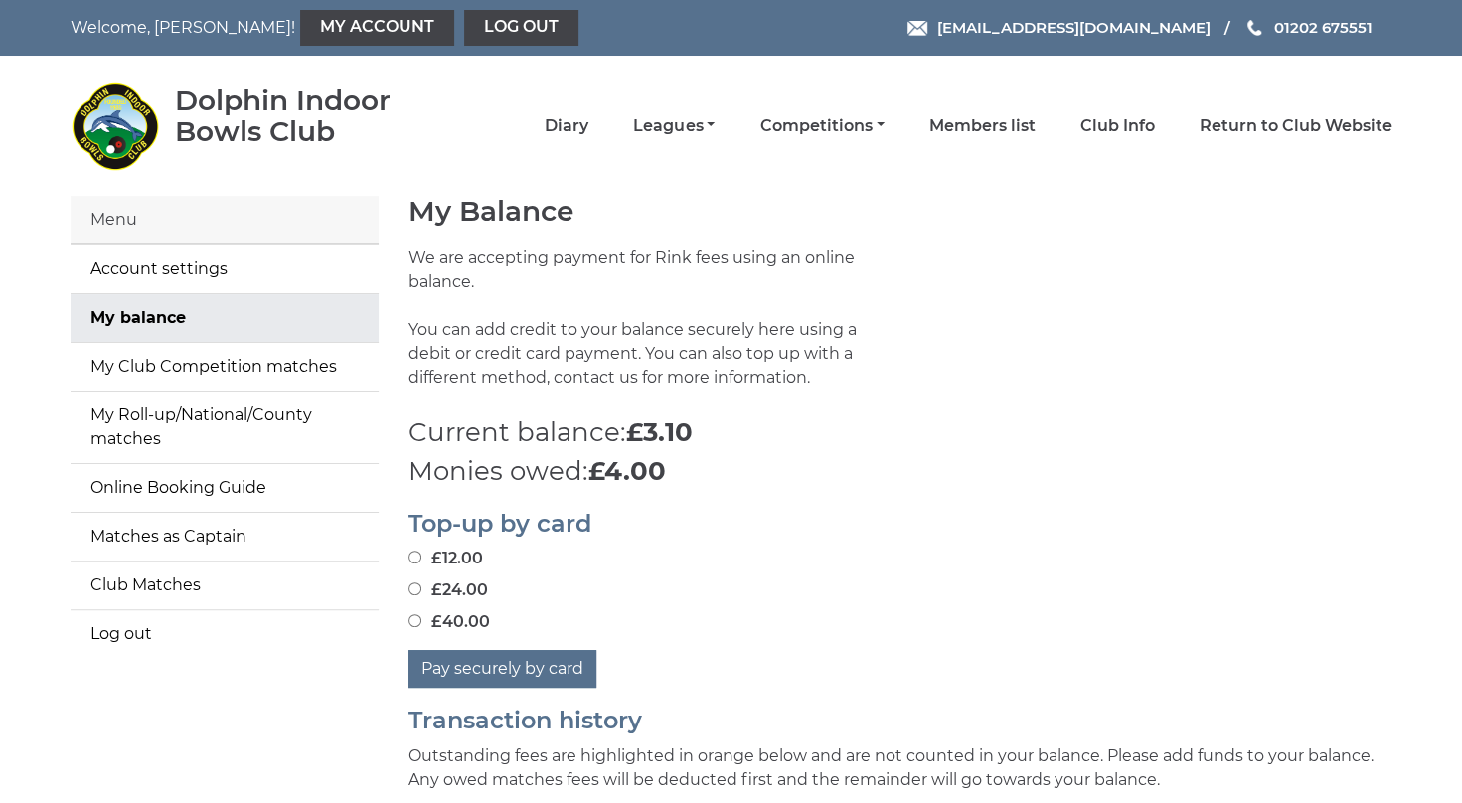
click at [106, 217] on div "Menu" at bounding box center [225, 220] width 308 height 49
click at [196, 266] on link "Account settings" at bounding box center [225, 269] width 308 height 48
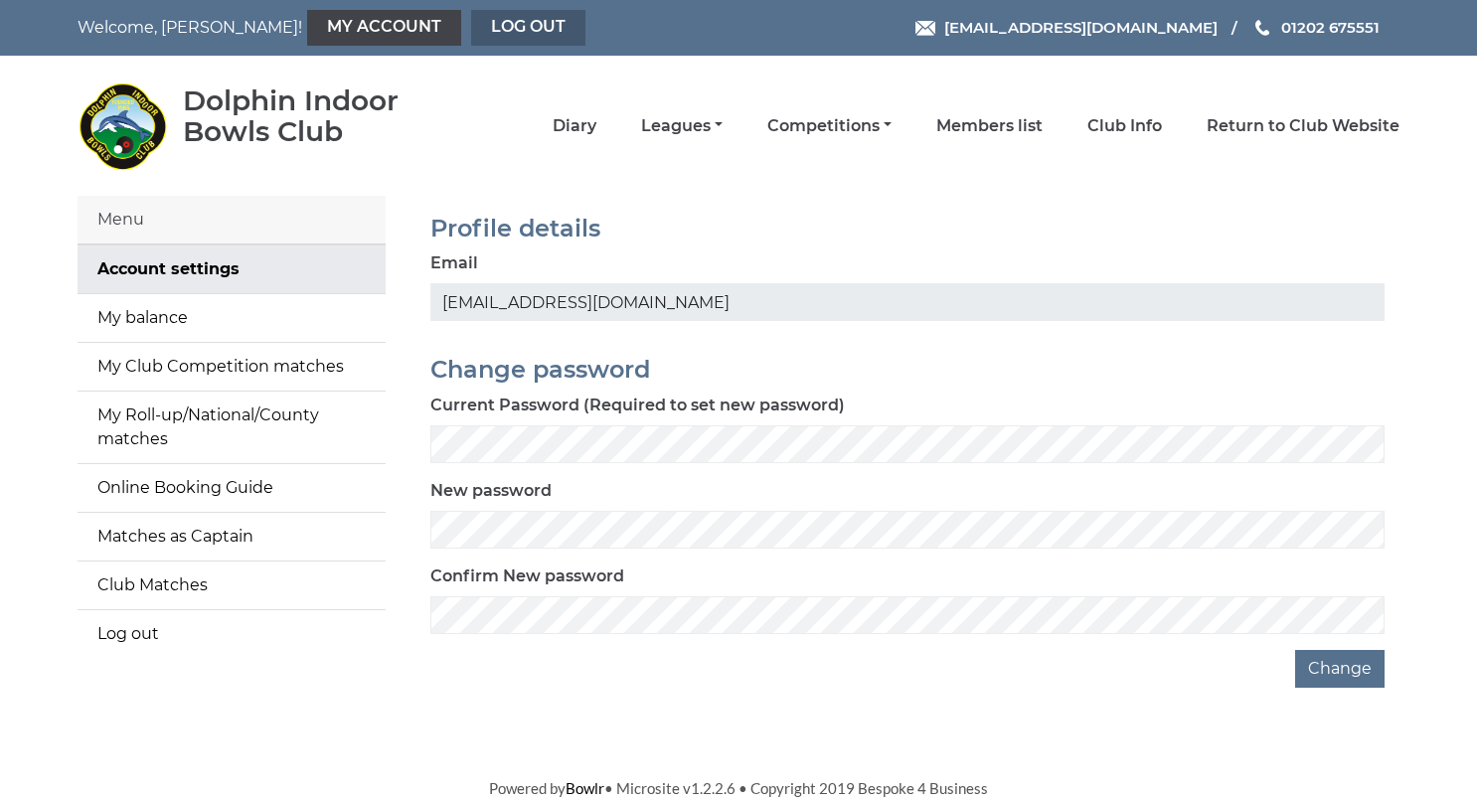
click at [471, 28] on link "Log out" at bounding box center [528, 28] width 114 height 36
